Goal: Information Seeking & Learning: Learn about a topic

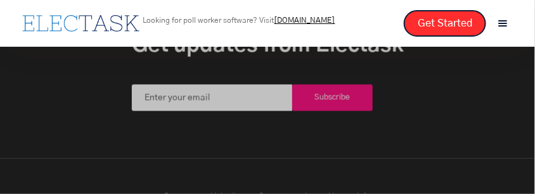
scroll to position [1354, 0]
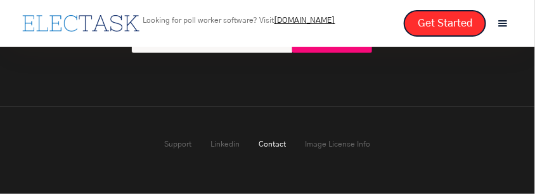
click at [266, 148] on link "Contact" at bounding box center [272, 145] width 27 height 8
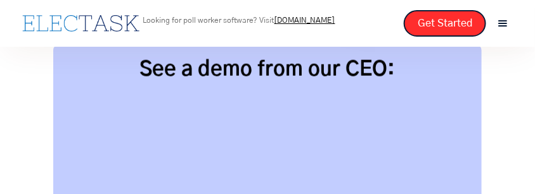
scroll to position [246, 0]
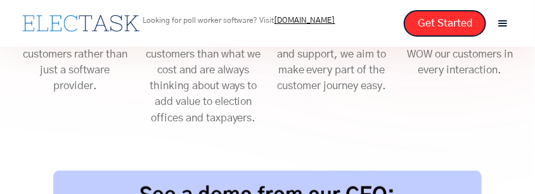
click at [509, 23] on div "menu" at bounding box center [502, 23] width 14 height 14
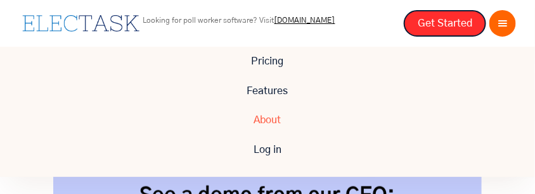
click at [268, 122] on link "About" at bounding box center [267, 120] width 535 height 29
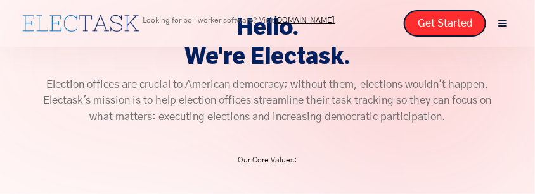
click at [504, 26] on div "menu" at bounding box center [502, 23] width 14 height 14
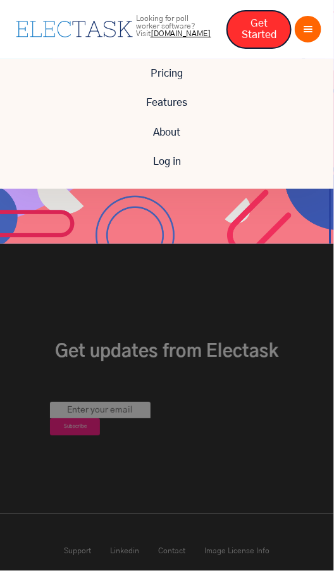
scroll to position [1468, 0]
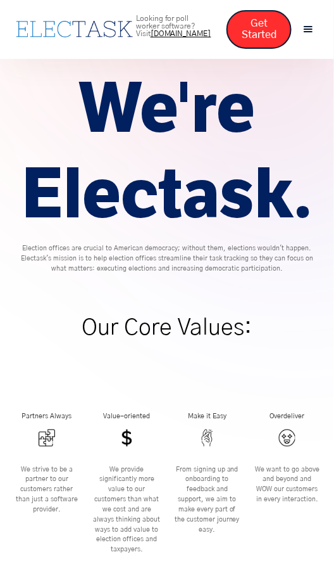
scroll to position [0, 0]
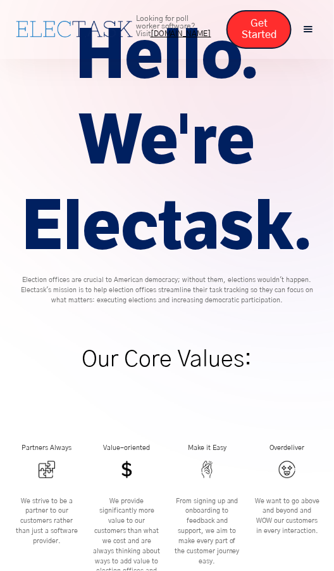
click at [305, 32] on div "menu" at bounding box center [309, 29] width 14 height 14
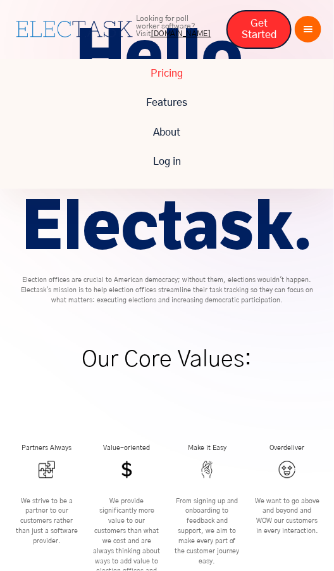
click at [175, 70] on link "Pricing" at bounding box center [167, 73] width 334 height 29
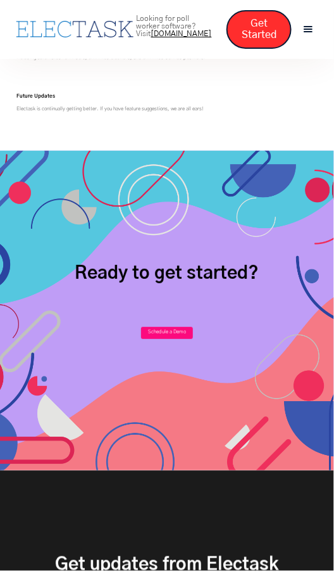
scroll to position [408, 0]
